Goal: Task Accomplishment & Management: Complete application form

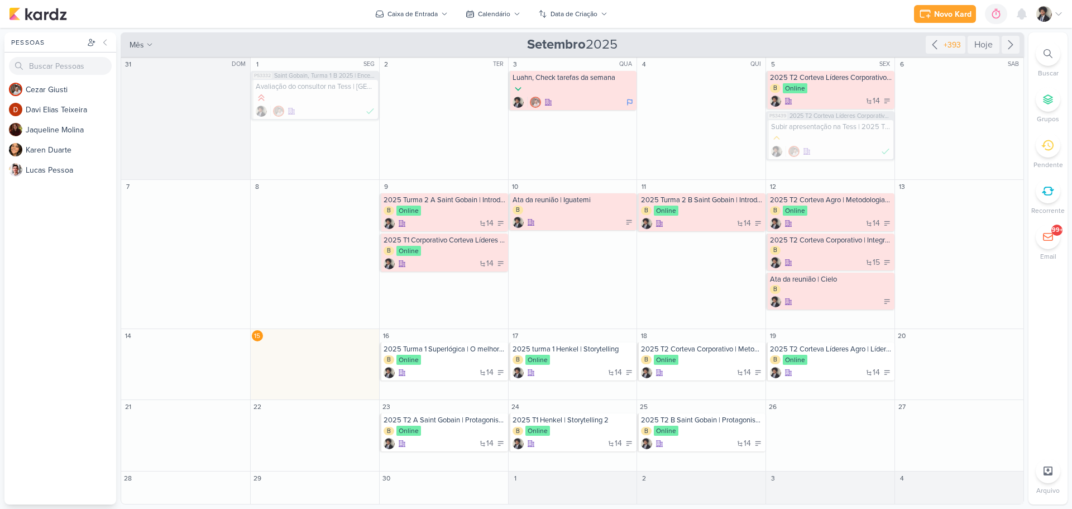
click at [785, 18] on div "Novo Kard Ctrl + k 0h0m Sessão desligada... Hoje 0h0m Semana 0h0m Mês 0h0m" at bounding box center [536, 14] width 1054 height 28
click at [452, 252] on div "B Online" at bounding box center [445, 251] width 122 height 11
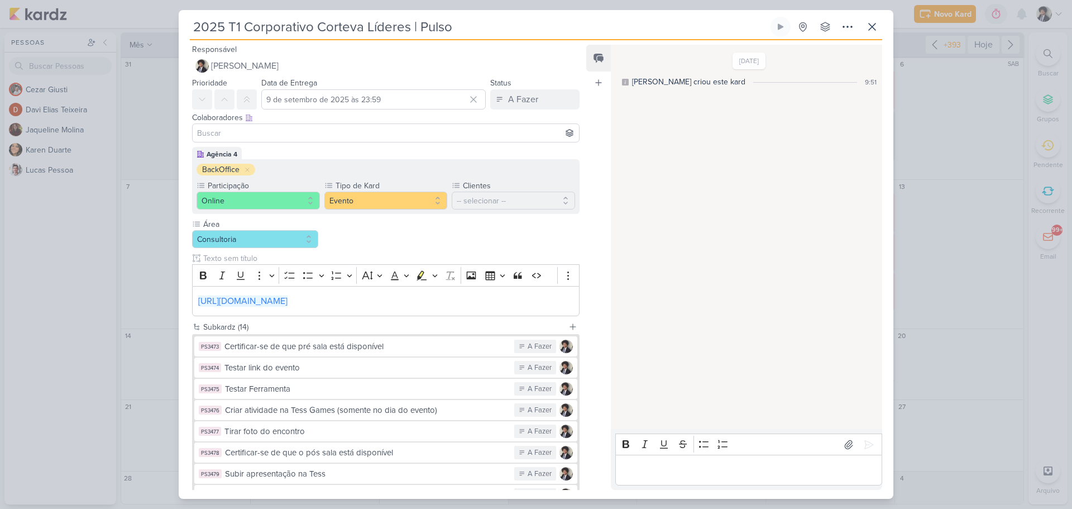
scroll to position [207, 0]
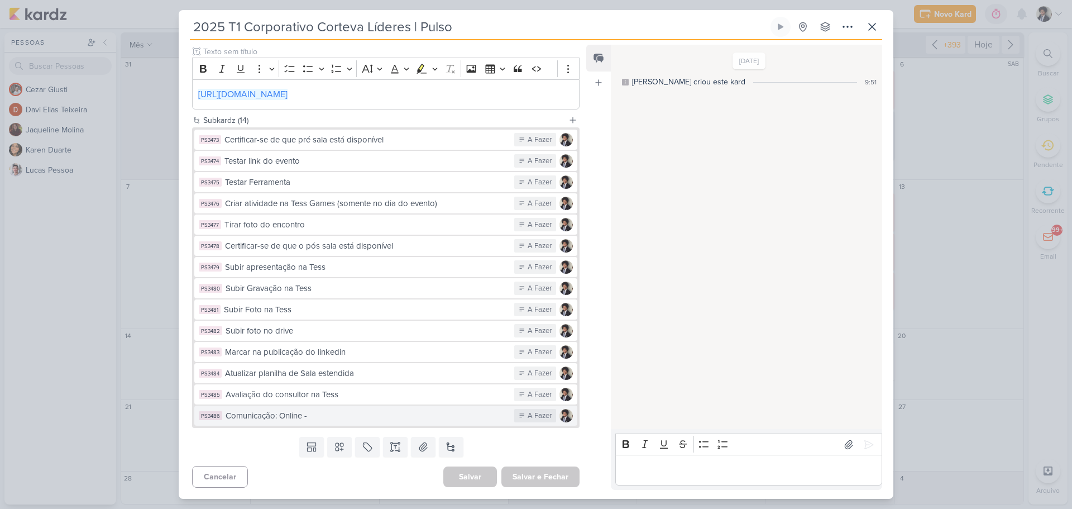
click at [396, 417] on div "Comunicação: Online -" at bounding box center [367, 415] width 283 height 13
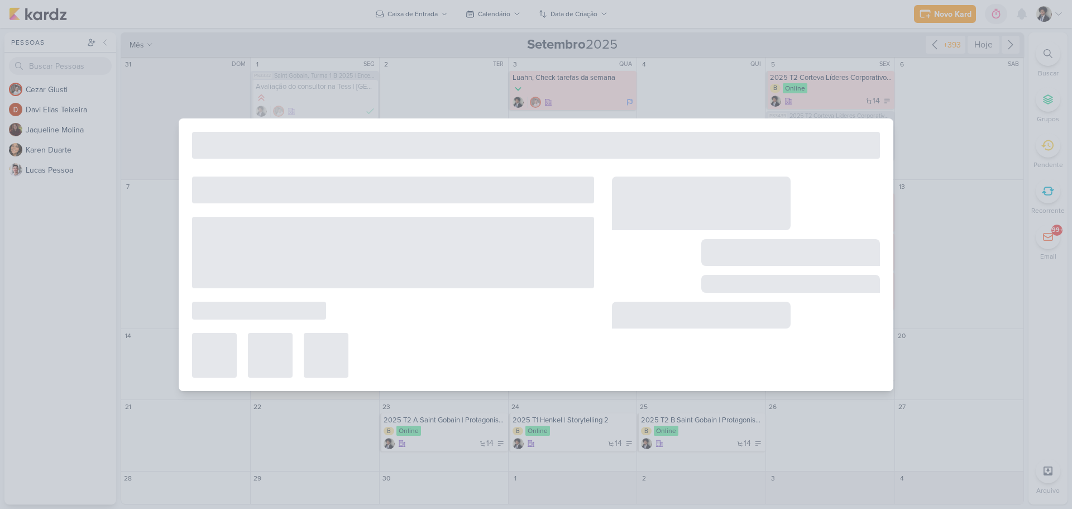
type input "Comunicação: Online -"
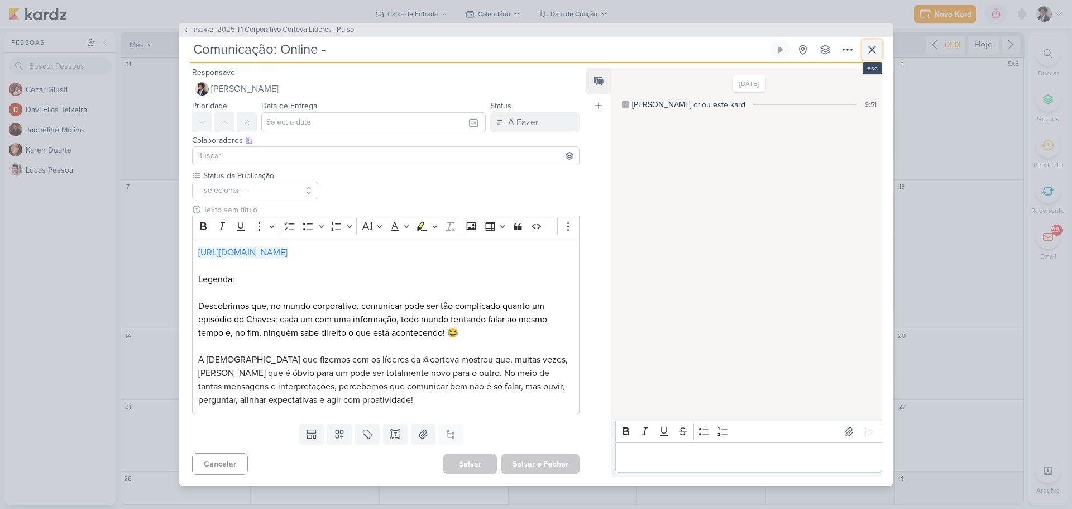
click at [878, 47] on icon at bounding box center [872, 49] width 13 height 13
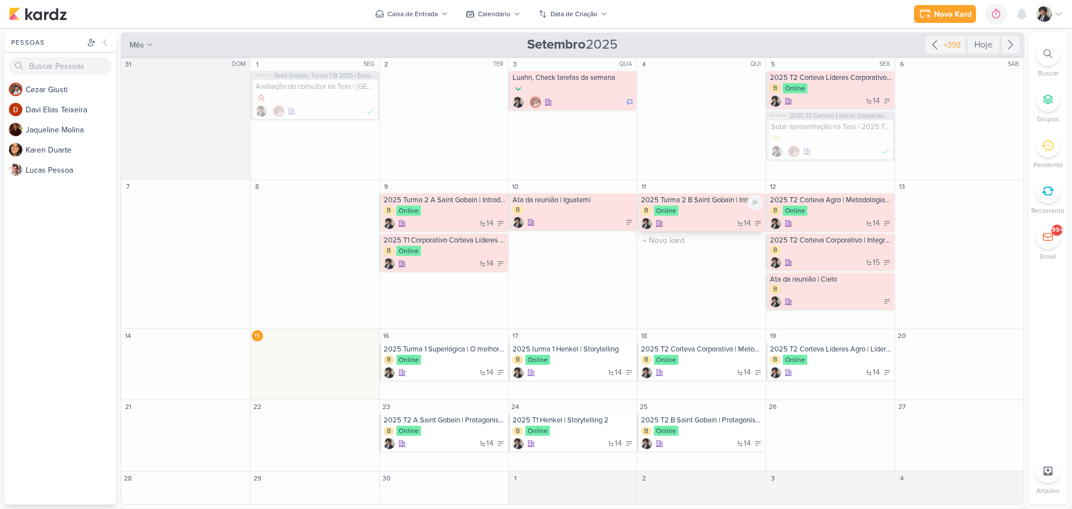
click at [702, 213] on div "B Online" at bounding box center [702, 211] width 122 height 11
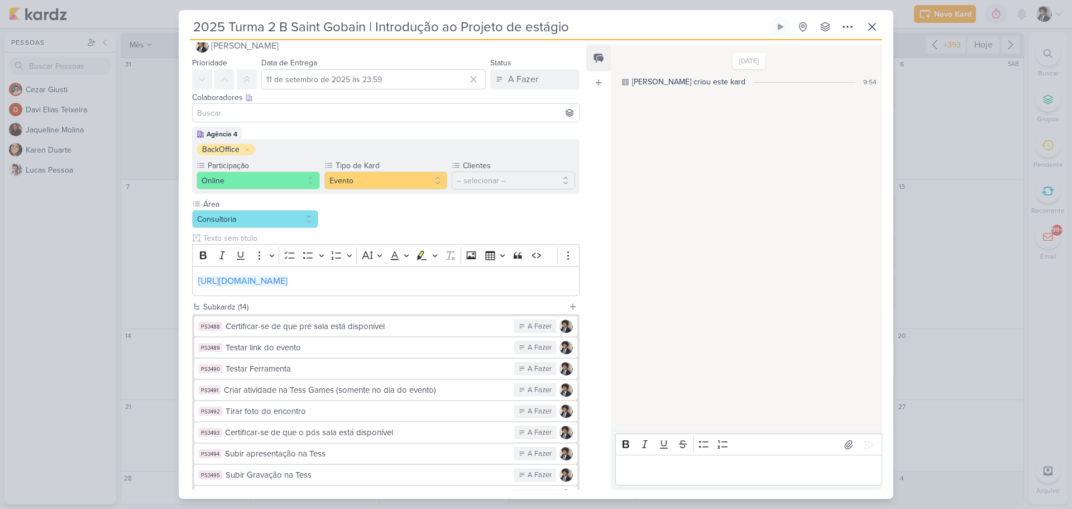
scroll to position [0, 0]
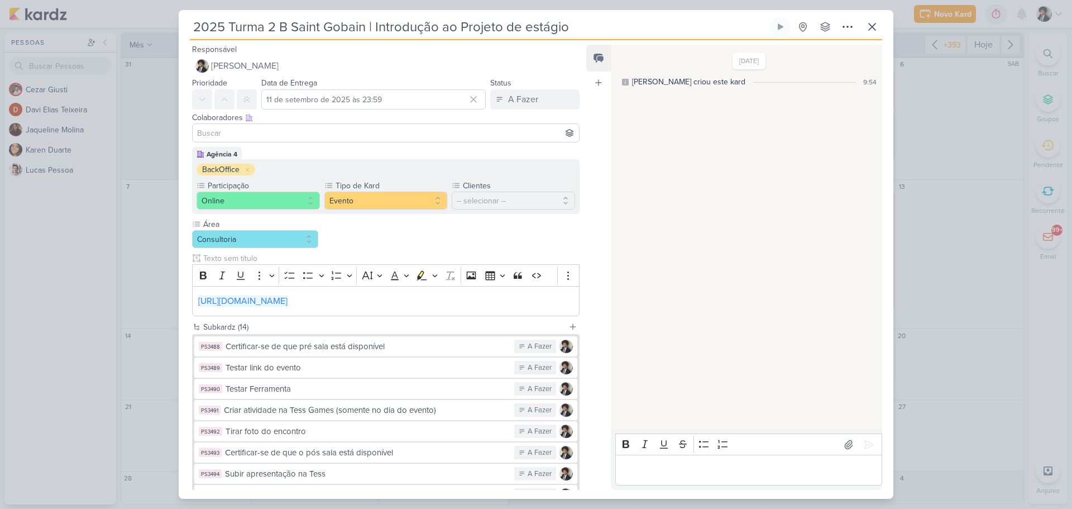
click at [926, 106] on div "2025 Turma 2 B Saint Gobain | Introdução ao Projeto de estágio Criado por mim" at bounding box center [536, 254] width 1072 height 509
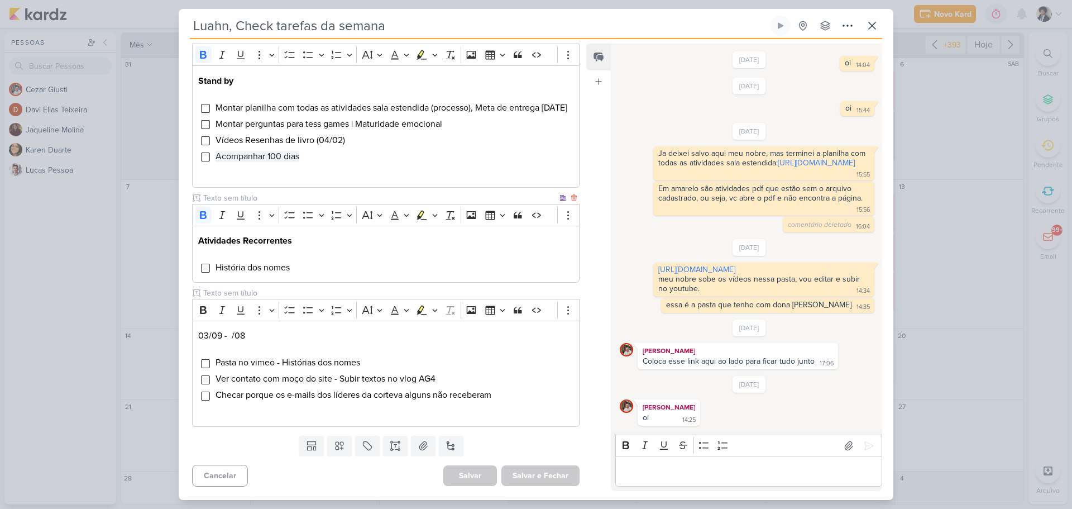
scroll to position [390, 0]
click at [878, 27] on icon at bounding box center [872, 25] width 13 height 13
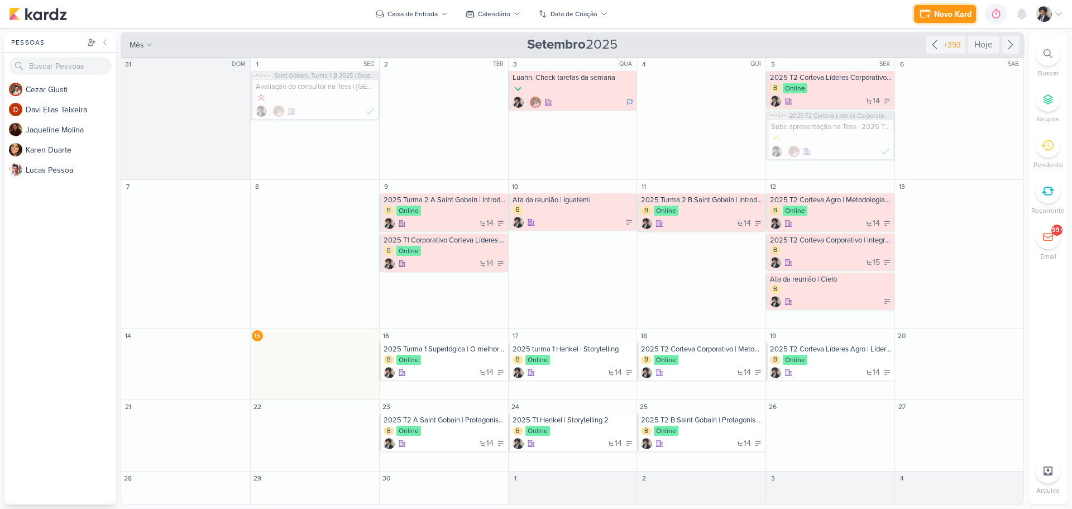
click at [949, 16] on div "Novo Kard" at bounding box center [952, 14] width 37 height 12
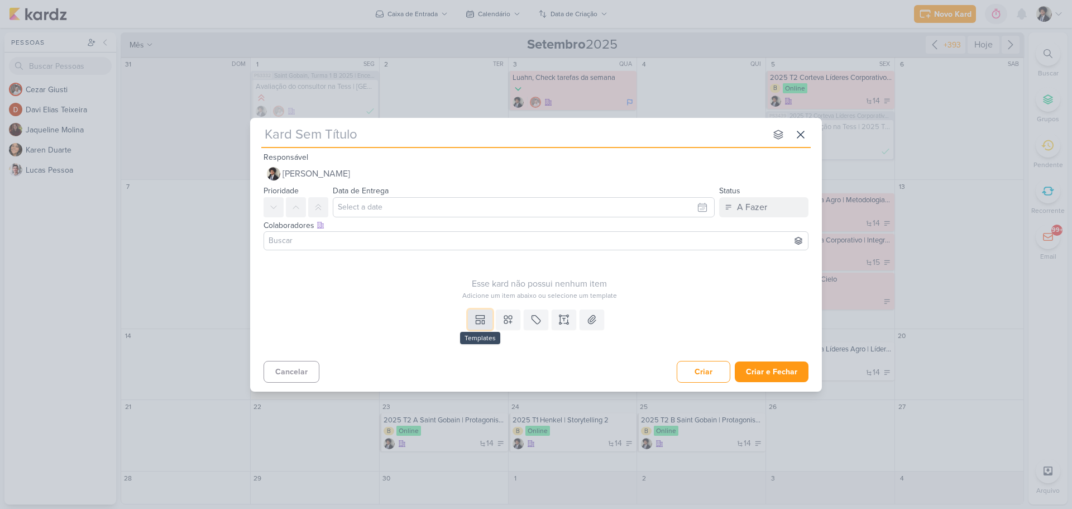
click at [481, 316] on icon at bounding box center [480, 319] width 11 height 11
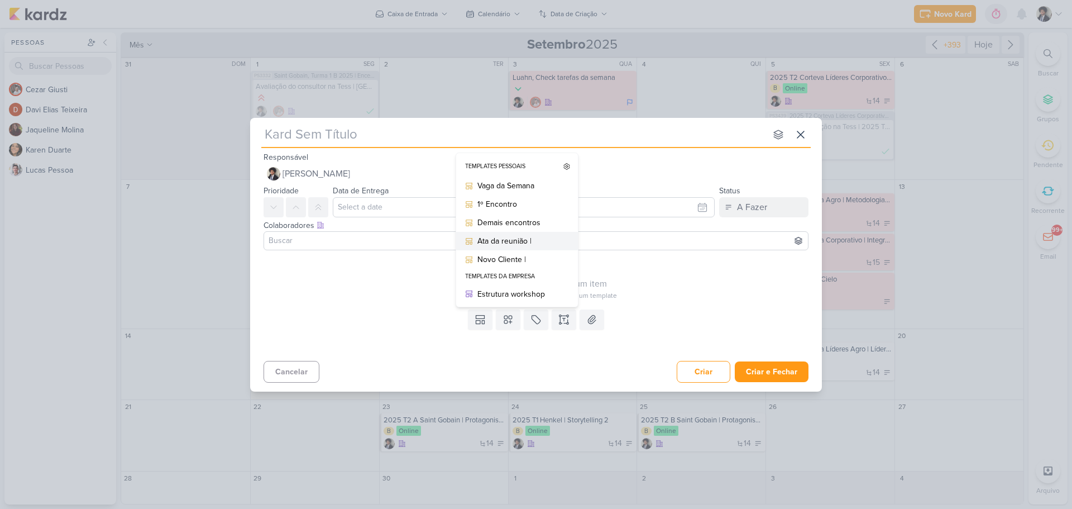
click at [531, 242] on div "Ata da reunião |" at bounding box center [521, 241] width 87 height 12
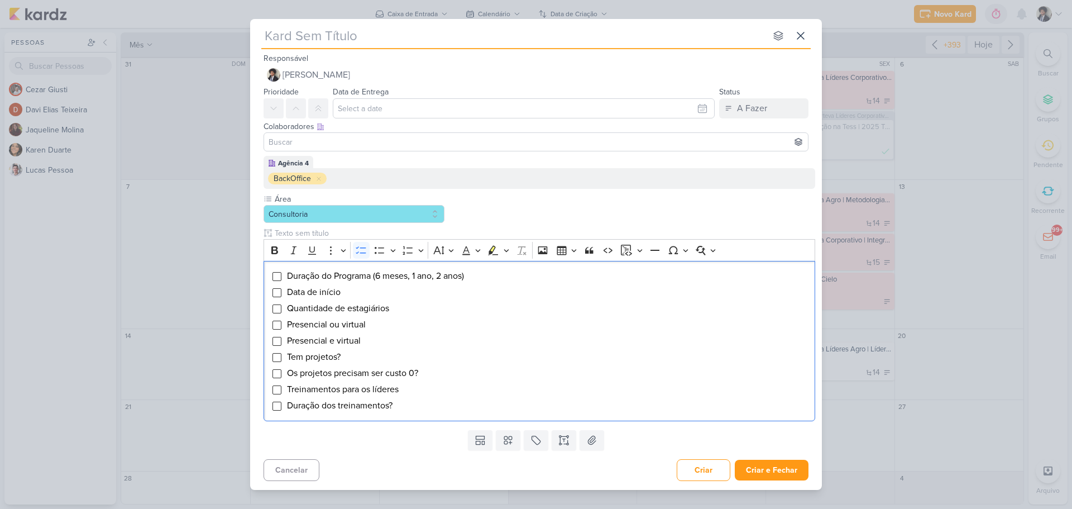
type input "Ata da reunião |"
click at [411, 34] on input "Ata da reunião |" at bounding box center [513, 36] width 505 height 20
type input "Ata da reunião |"
type input "Ata da reunião | D"
type input "Ata da reunião | [PERSON_NAME]"
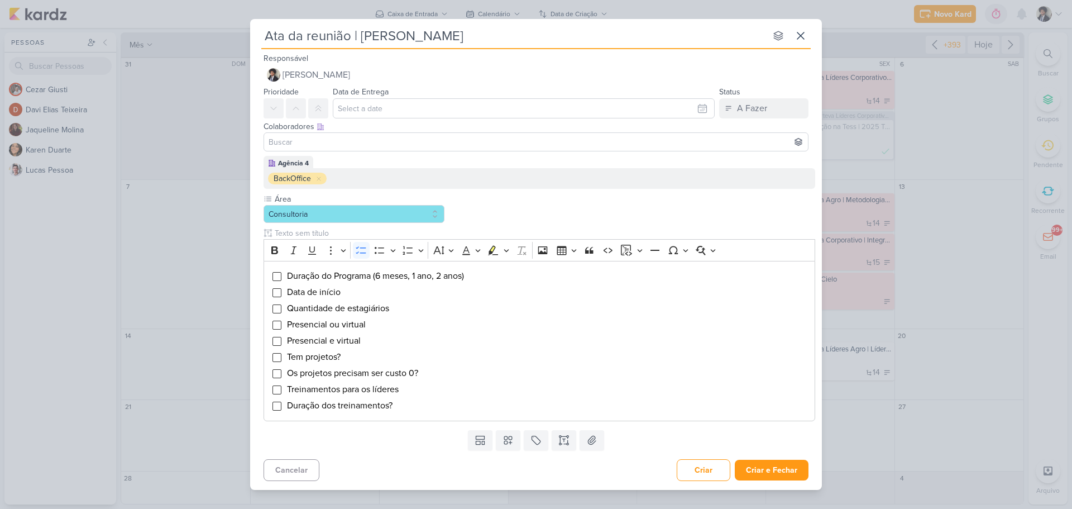
click at [378, 36] on input "Ata da reunião | [PERSON_NAME]" at bounding box center [513, 36] width 505 height 20
type input "Ata da reunião | Disey"
type input "Ata da reunião | Disney"
click at [429, 104] on input "text" at bounding box center [524, 108] width 382 height 20
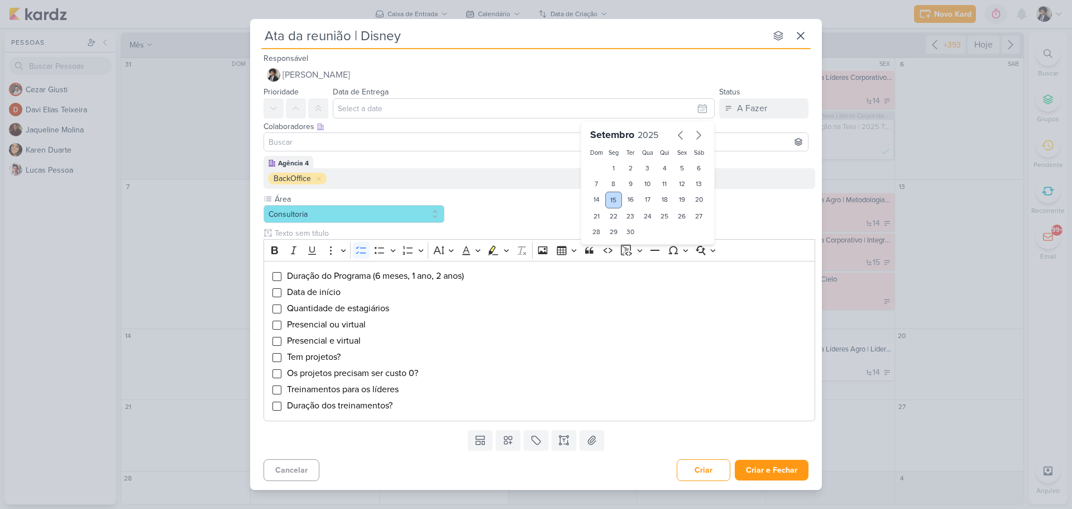
click at [615, 197] on div "15" at bounding box center [613, 200] width 17 height 17
type input "15 de setembro de 2025 às 23:59"
click at [394, 158] on div "Agência 4 BackOffice" at bounding box center [540, 172] width 552 height 33
drag, startPoint x: 407, startPoint y: 416, endPoint x: 407, endPoint y: 409, distance: 6.2
click at [407, 412] on div "Duração do Programa (6 meses, 1 ano, 2 anos) Data de início Quantidade de estag…" at bounding box center [540, 341] width 552 height 160
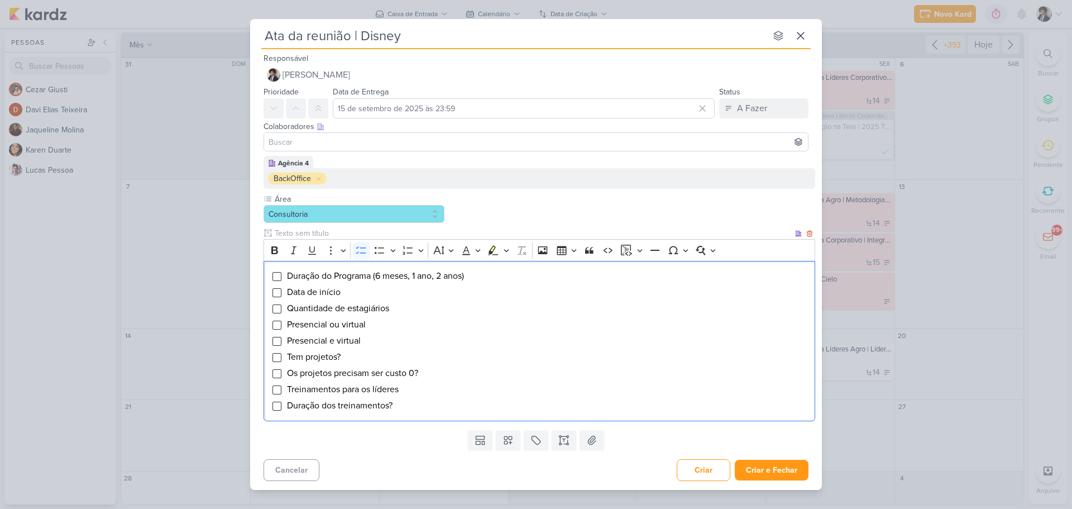
click at [406, 404] on li "Duração dos treinamentos?" at bounding box center [548, 405] width 523 height 13
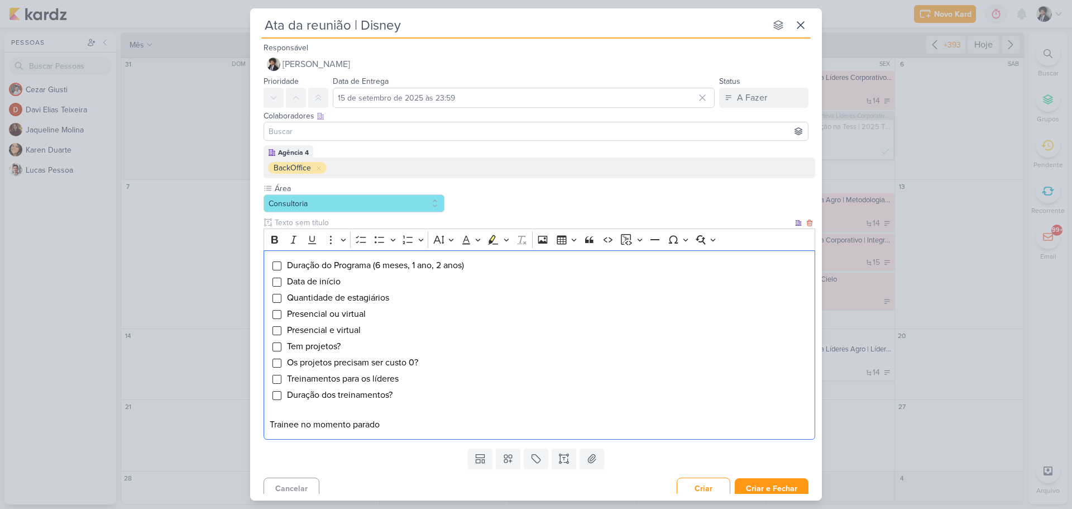
click at [273, 424] on p "Trainee no momento parado" at bounding box center [540, 424] width 540 height 13
click at [439, 416] on p "Editor editing area: main" at bounding box center [540, 410] width 540 height 13
click at [433, 427] on p "programa trainee no momento parado" at bounding box center [540, 424] width 540 height 13
click at [384, 265] on span "Duração do Programa (6 meses, 1 ano, 2 anos)" at bounding box center [375, 265] width 177 height 11
click at [381, 264] on span "Duração do Programa (6 meses, 1 ano, 2 anos)" at bounding box center [375, 265] width 177 height 11
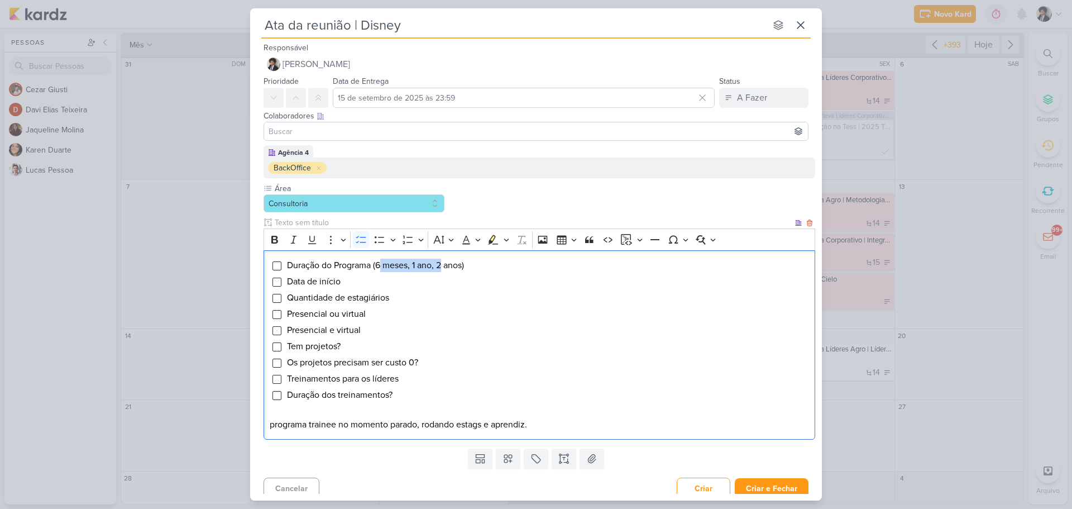
drag, startPoint x: 381, startPoint y: 264, endPoint x: 441, endPoint y: 269, distance: 59.4
click at [441, 269] on span "Duração do Programa (6 meses, 1 ano, 2 anos)" at bounding box center [375, 265] width 177 height 11
click at [427, 262] on span "Duração do Programa (Estag 2 anos)" at bounding box center [357, 265] width 140 height 11
click at [274, 265] on input "Editor editing area: main" at bounding box center [277, 265] width 9 height 9
click at [519, 268] on li "Duração do Programa (Estag 2 anos, aprendiz X meses)" at bounding box center [548, 265] width 523 height 13
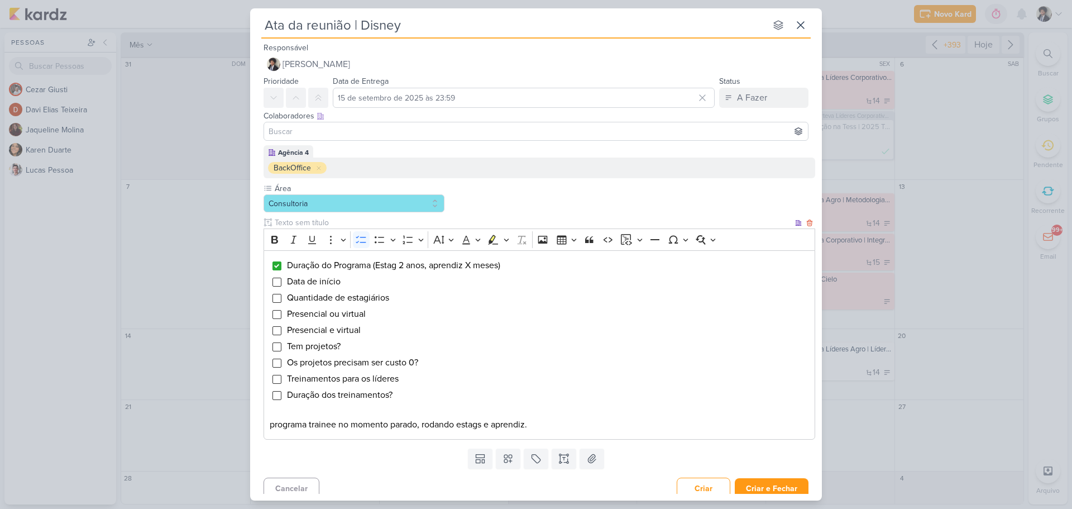
click at [356, 280] on li "Data de início" at bounding box center [548, 281] width 523 height 13
click at [309, 281] on span "Data de início" at bounding box center [314, 281] width 54 height 11
click at [296, 281] on span "Data de início" at bounding box center [314, 281] width 54 height 11
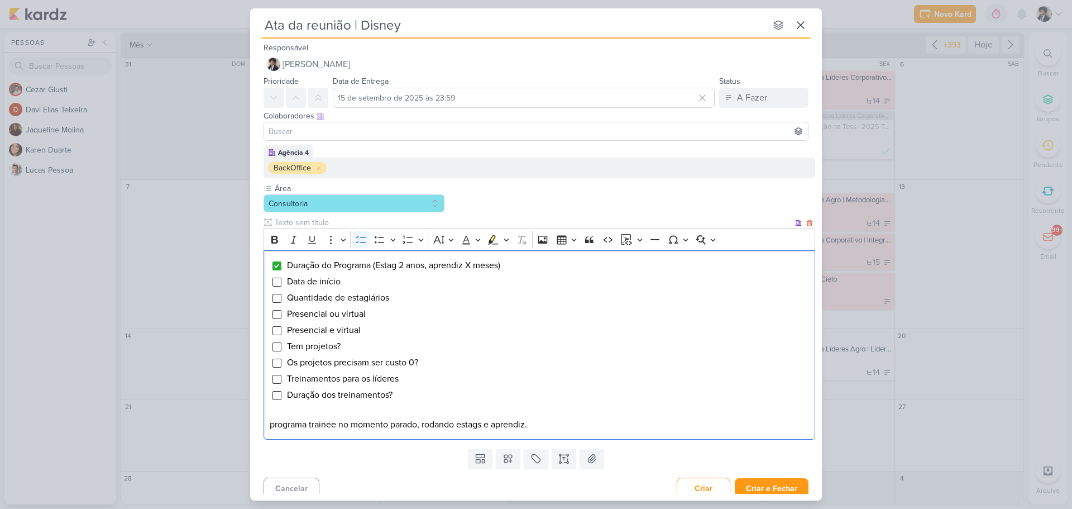
drag, startPoint x: 293, startPoint y: 281, endPoint x: 366, endPoint y: 281, distance: 73.2
click at [366, 281] on li "Data de início" at bounding box center [548, 281] width 523 height 13
click at [541, 424] on p "programa trainee no momento parado, rodando estags e aprendiz." at bounding box center [540, 424] width 540 height 13
click at [421, 295] on li "Quantidade de estagiários" at bounding box center [548, 297] width 523 height 13
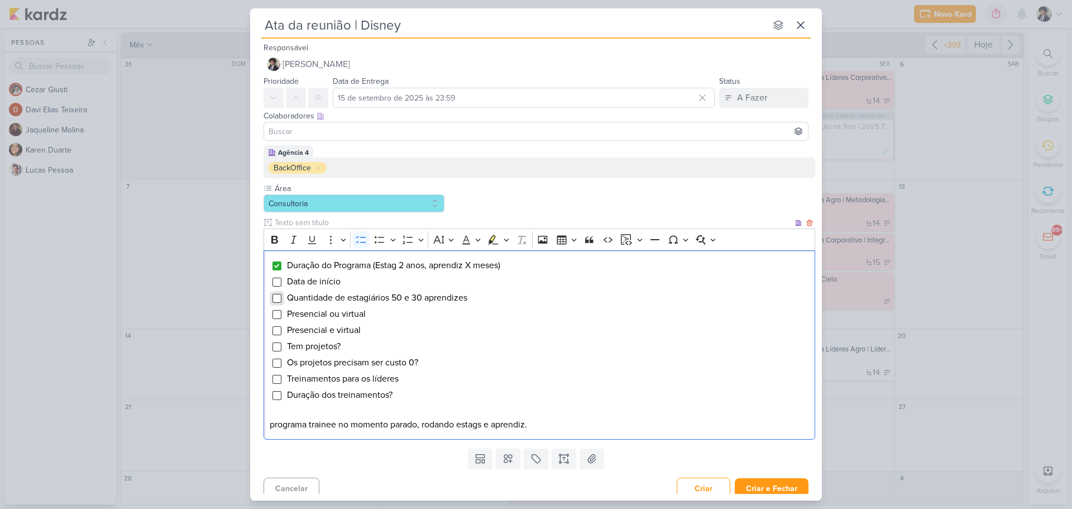
click at [279, 299] on input "Editor editing area: main" at bounding box center [277, 298] width 9 height 9
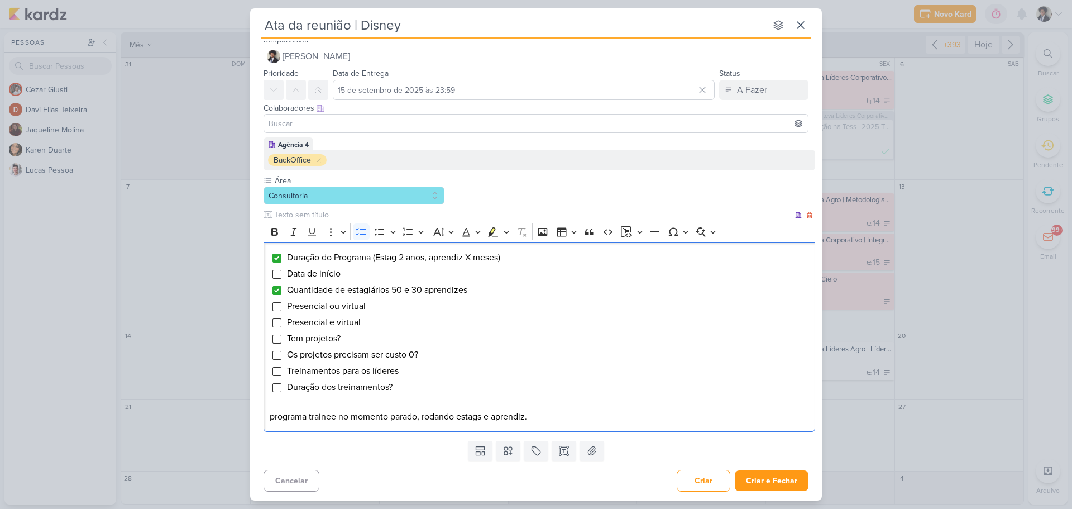
click at [483, 259] on span "Duração do Programa (Estag 2 anos, aprendiz X meses)" at bounding box center [393, 257] width 213 height 11
click at [366, 371] on span "Treinamentos para os líderes" at bounding box center [343, 370] width 112 height 11
click at [776, 480] on button "Criar e Fechar" at bounding box center [772, 480] width 74 height 21
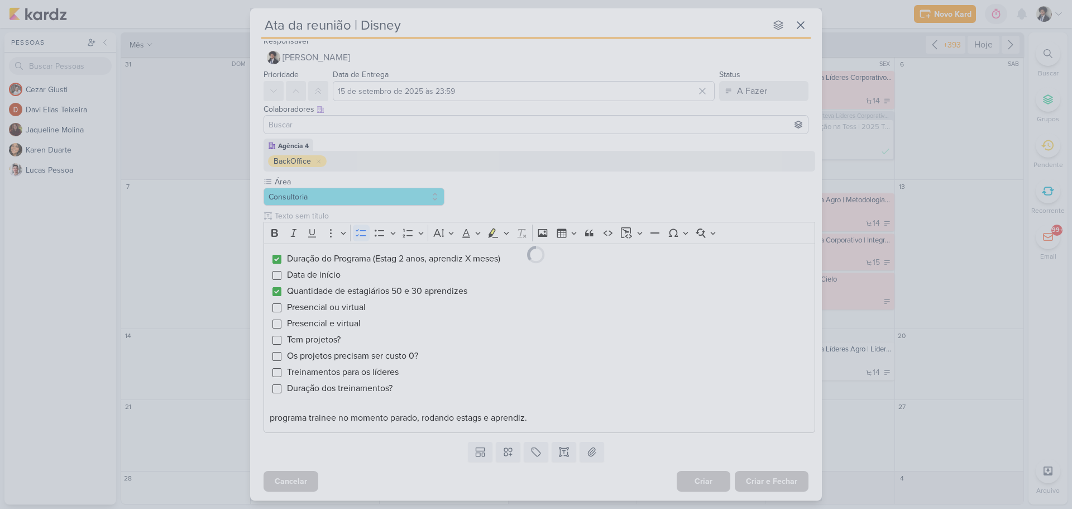
scroll to position [0, 0]
